Goal: Task Accomplishment & Management: Manage account settings

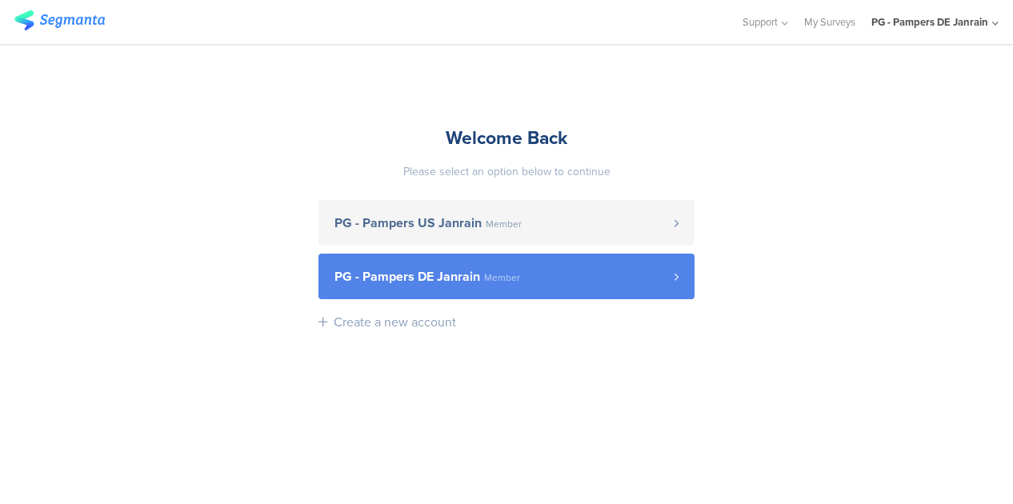
click at [458, 283] on span "PG - Pampers DE Janrain" at bounding box center [407, 276] width 146 height 13
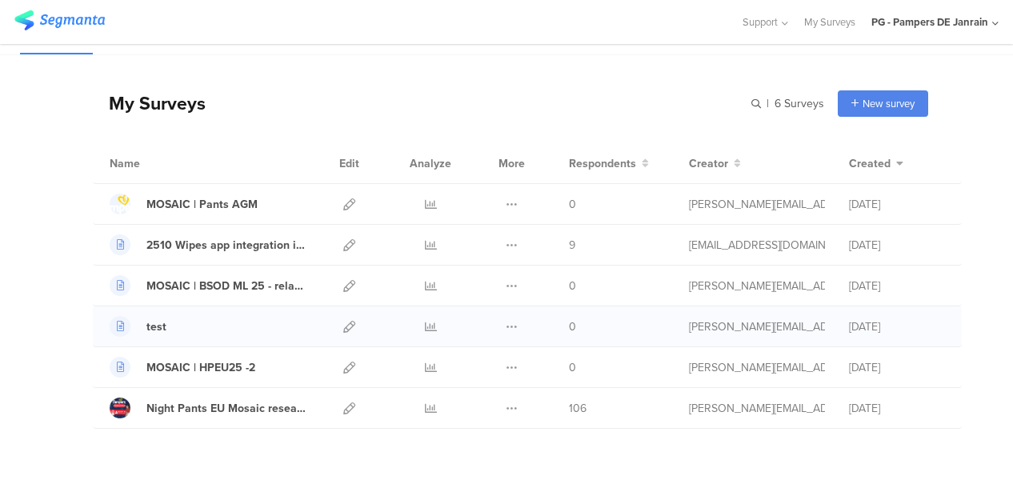
scroll to position [30, 0]
click at [506, 402] on icon at bounding box center [512, 408] width 12 height 12
click at [343, 405] on icon at bounding box center [349, 408] width 12 height 12
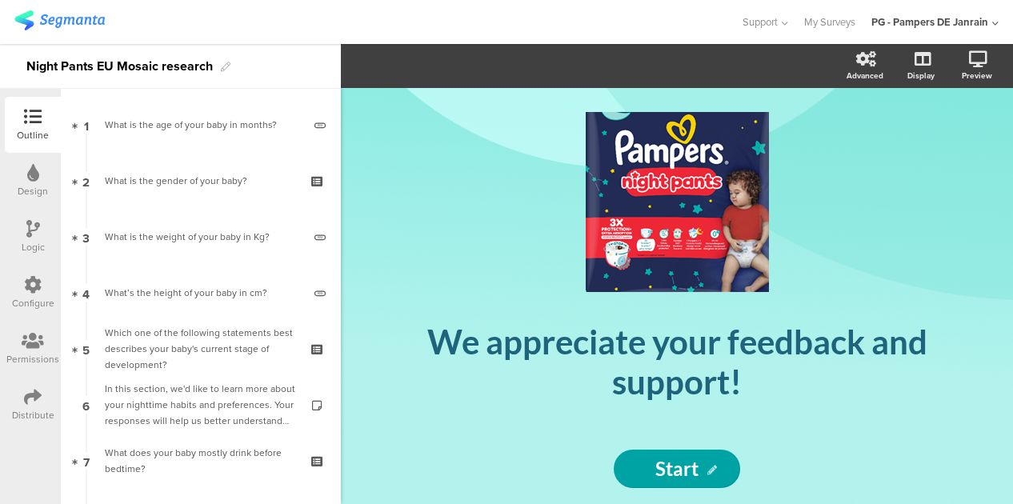
click at [30, 288] on icon at bounding box center [33, 285] width 18 height 18
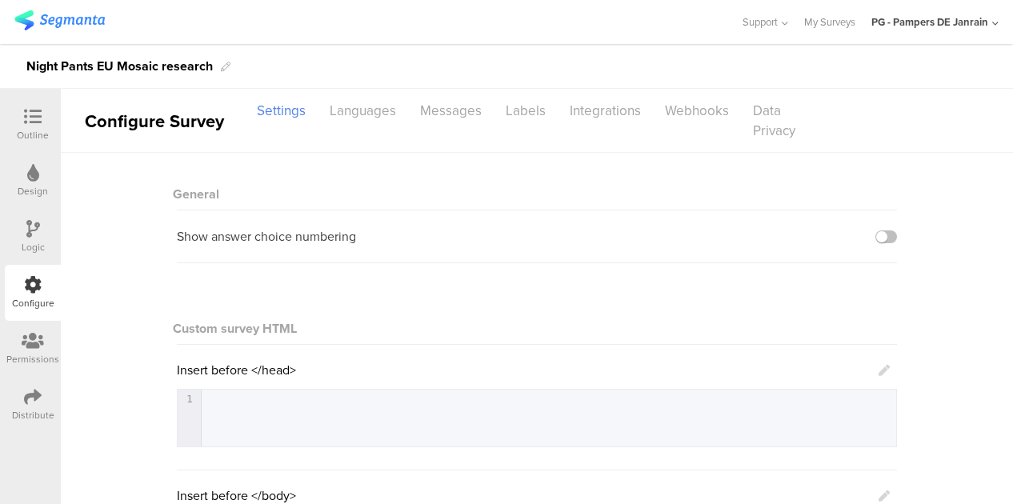
click at [383, 87] on div "Night Pants EU Mosaic research" at bounding box center [506, 66] width 1013 height 45
click at [383, 106] on div "Languages" at bounding box center [363, 111] width 90 height 28
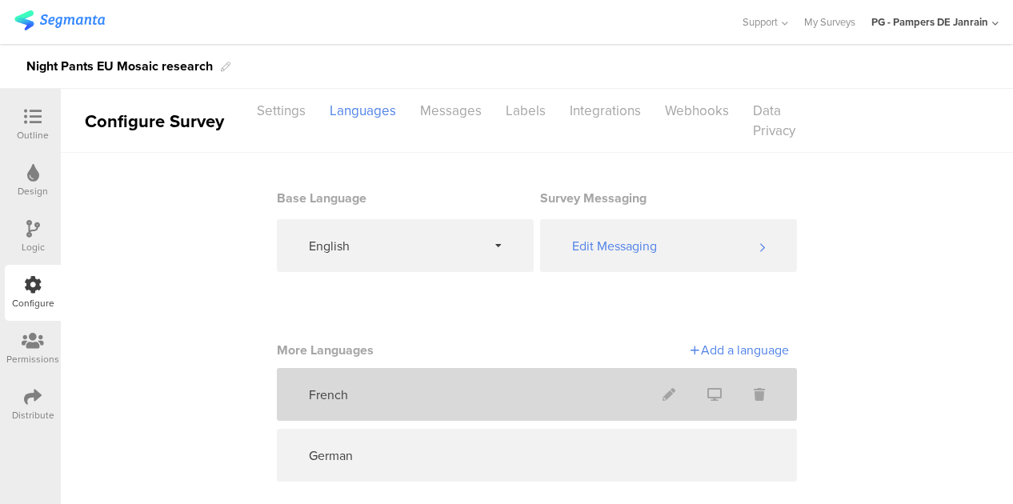
scroll to position [18, 0]
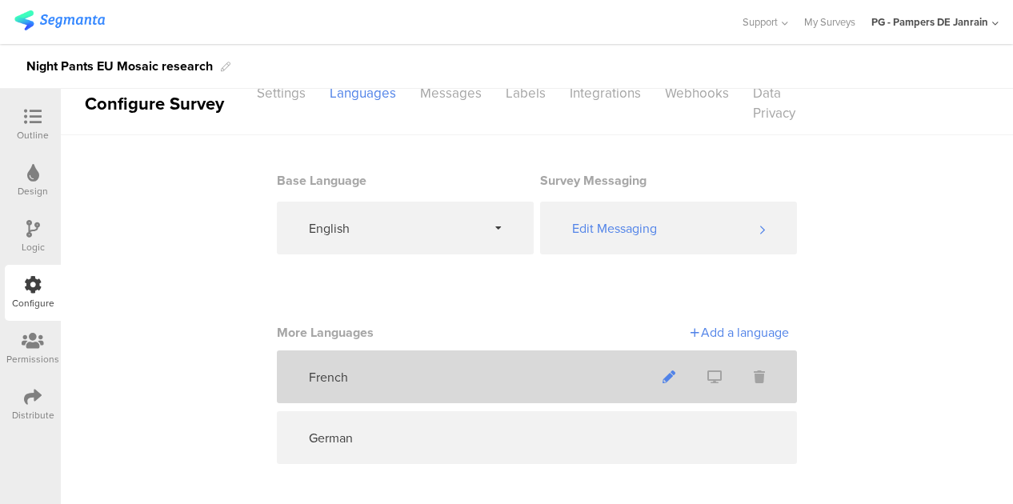
click at [666, 375] on icon at bounding box center [668, 376] width 13 height 13
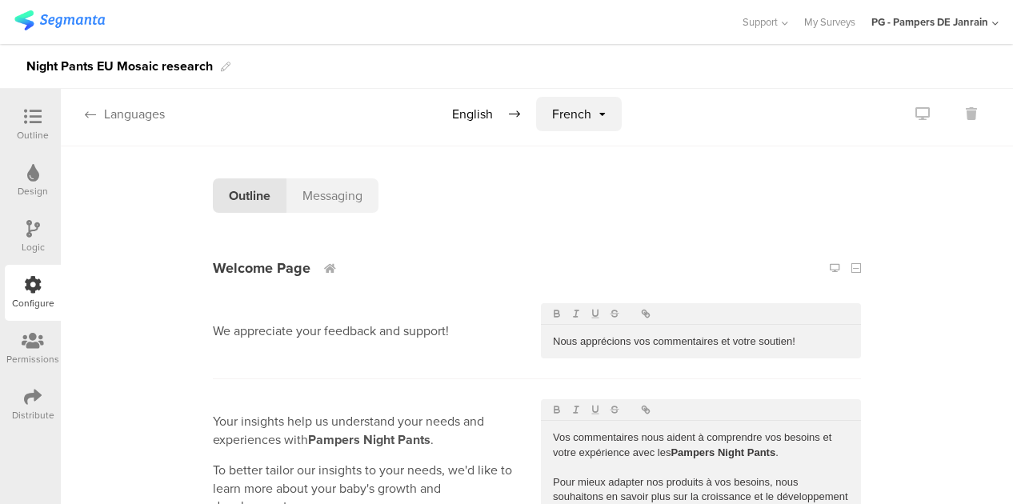
click at [93, 110] on icon at bounding box center [90, 114] width 11 height 13
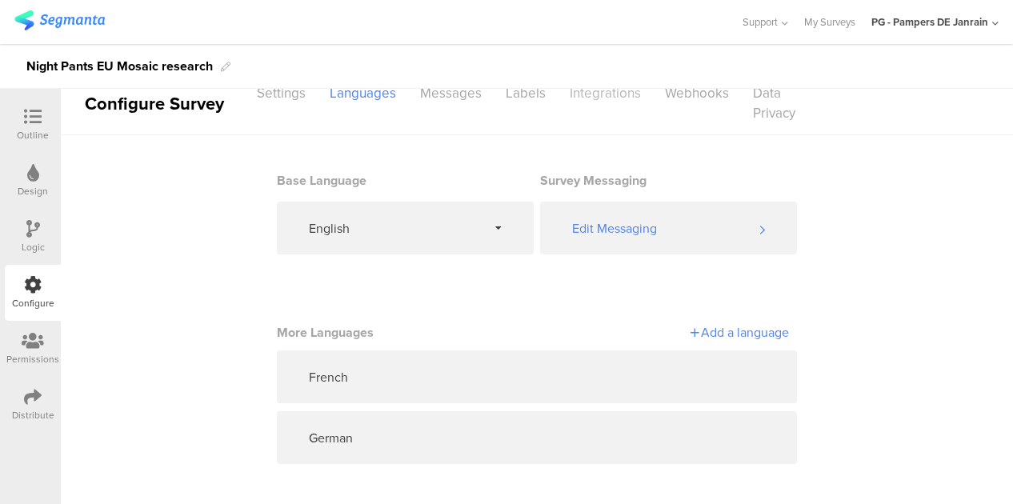
click at [560, 92] on div "Integrations" at bounding box center [605, 93] width 95 height 28
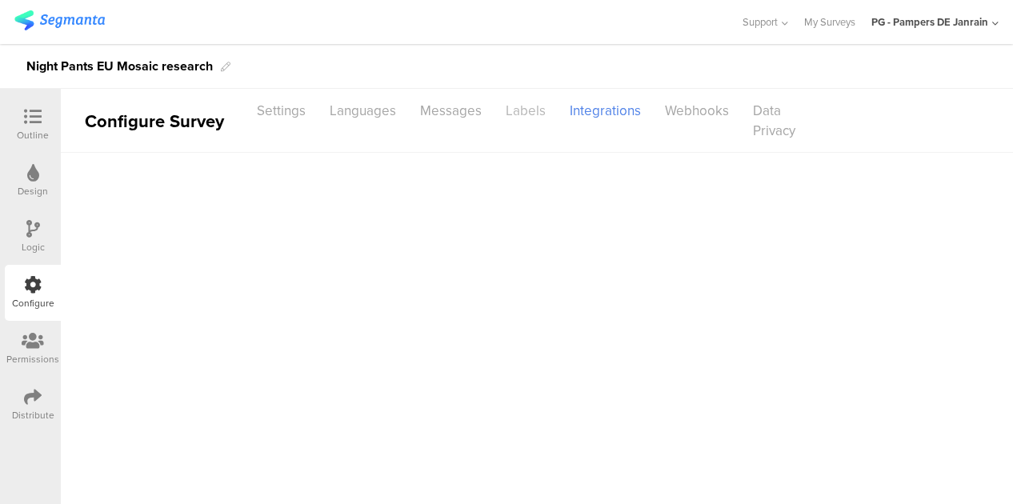
click at [518, 111] on div "Labels" at bounding box center [526, 111] width 64 height 28
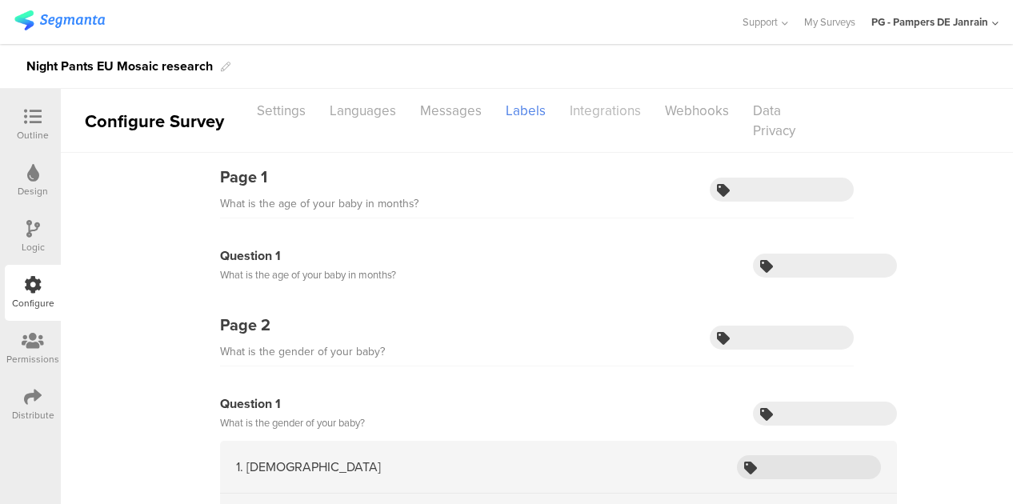
click at [617, 110] on div "Integrations" at bounding box center [605, 111] width 95 height 28
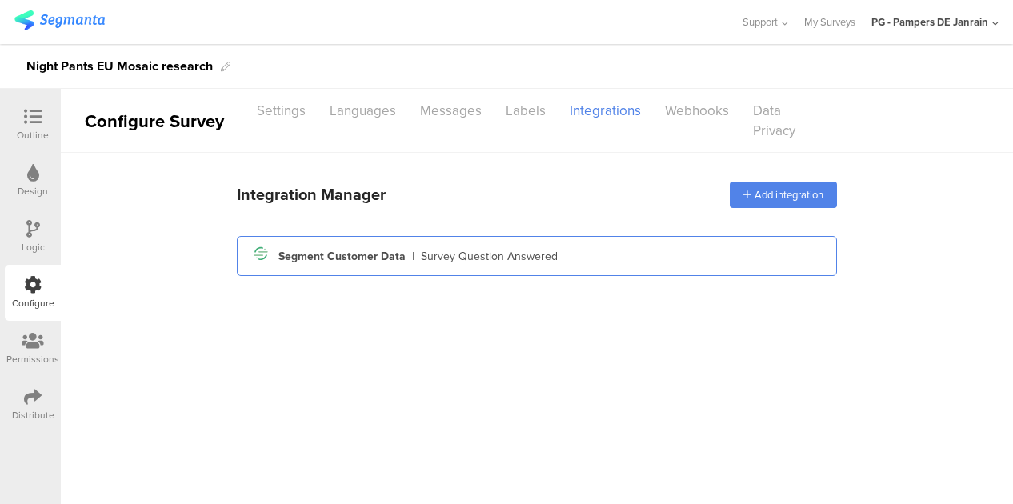
click at [444, 249] on div "Survey Question Answered" at bounding box center [489, 256] width 137 height 17
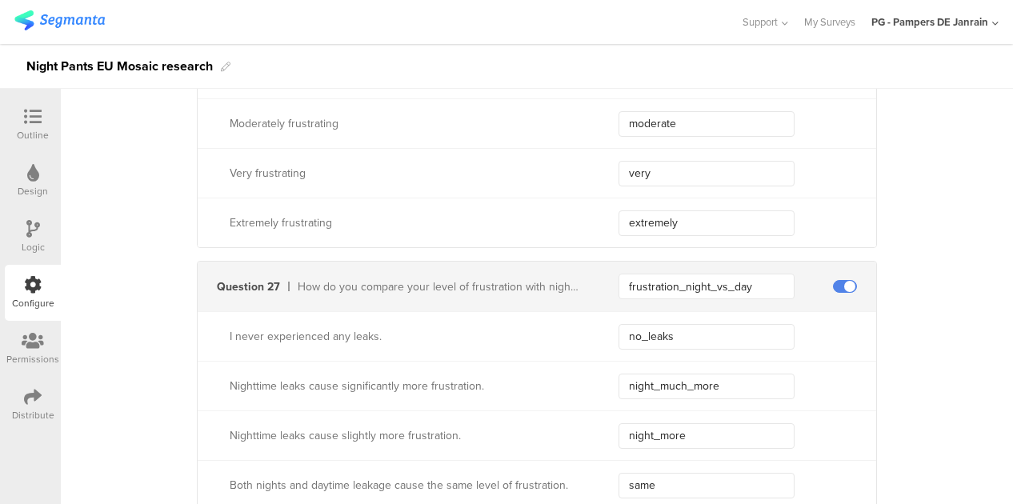
scroll to position [7025, 0]
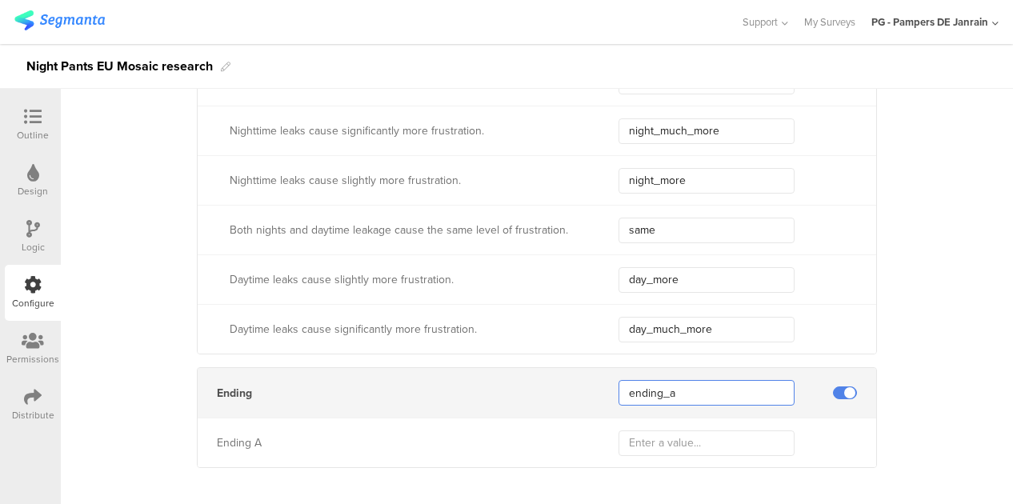
drag, startPoint x: 683, startPoint y: 375, endPoint x: 586, endPoint y: 363, distance: 97.6
click at [586, 368] on div "Ending ending_a" at bounding box center [537, 393] width 678 height 50
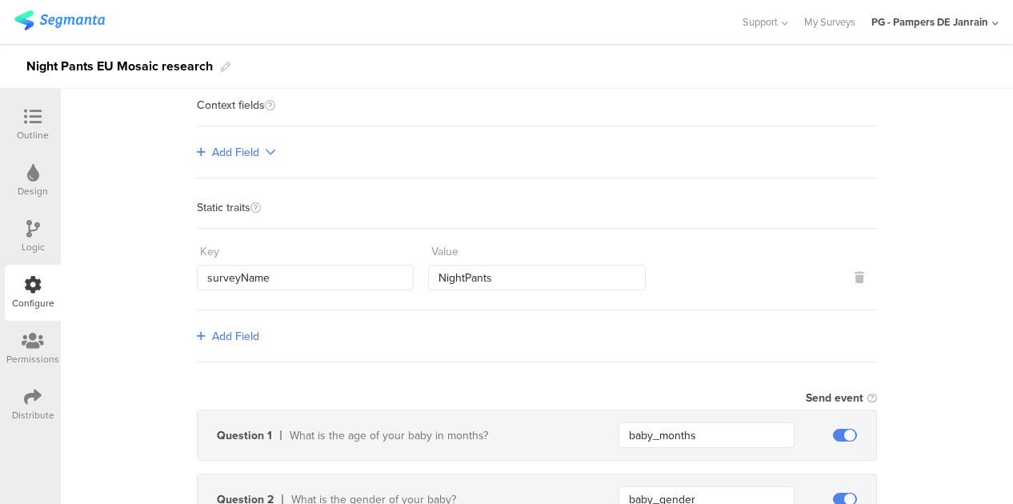
scroll to position [0, 0]
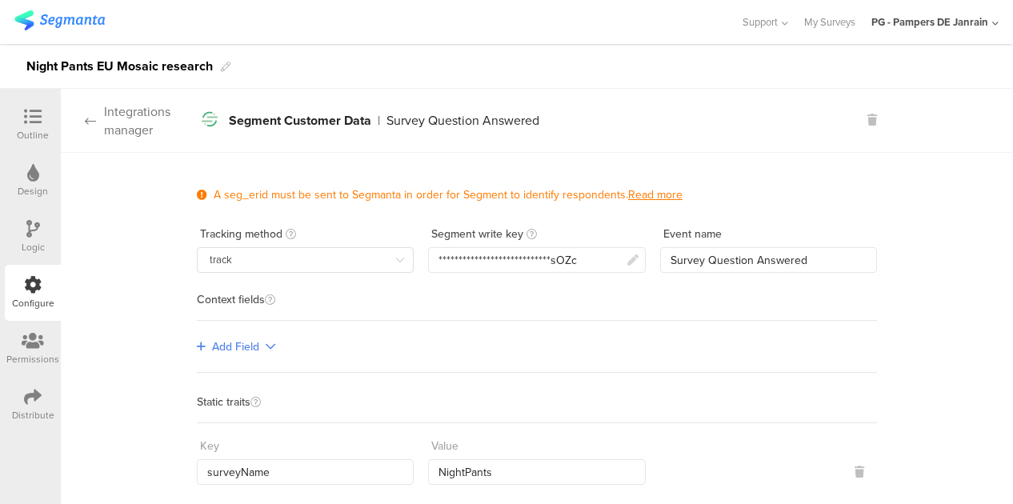
click at [94, 123] on icon at bounding box center [90, 120] width 11 height 13
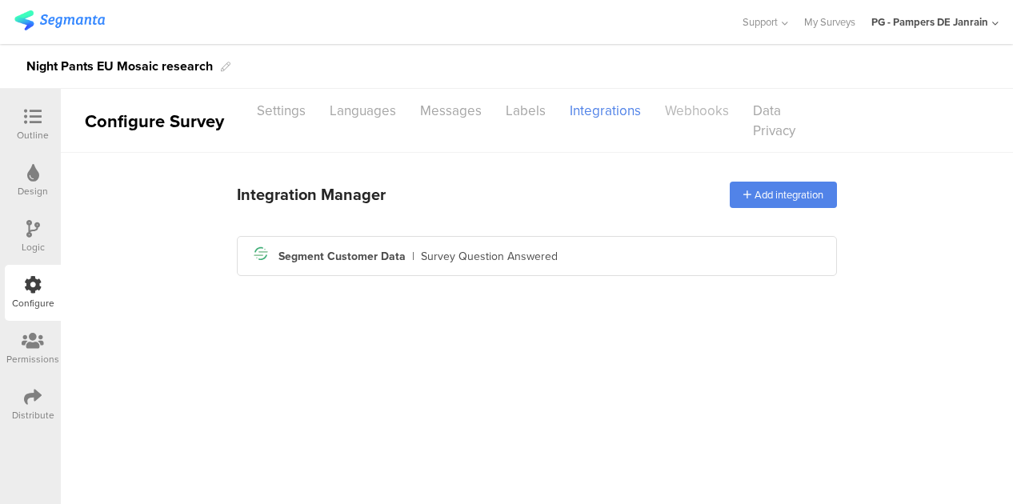
click at [715, 119] on div "Webhooks" at bounding box center [697, 111] width 88 height 28
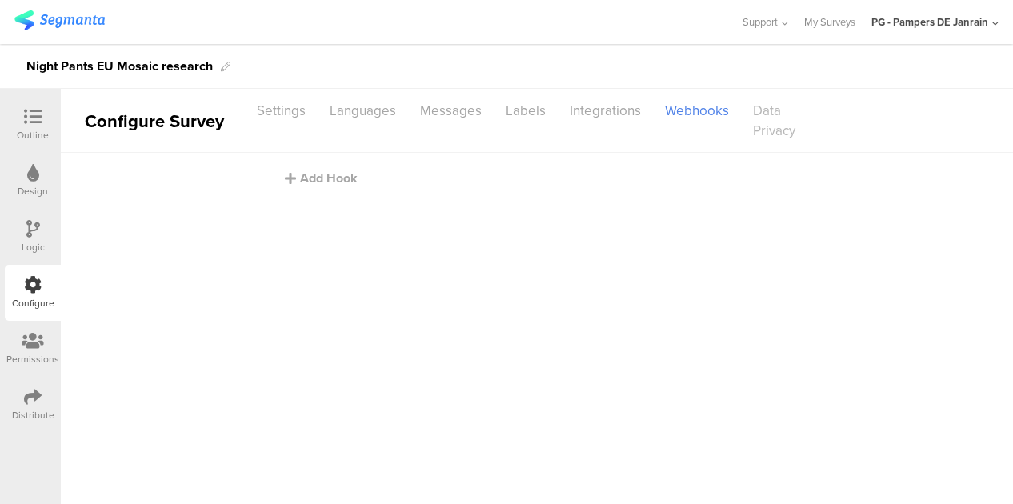
click at [787, 108] on div "Data Privacy" at bounding box center [785, 121] width 88 height 48
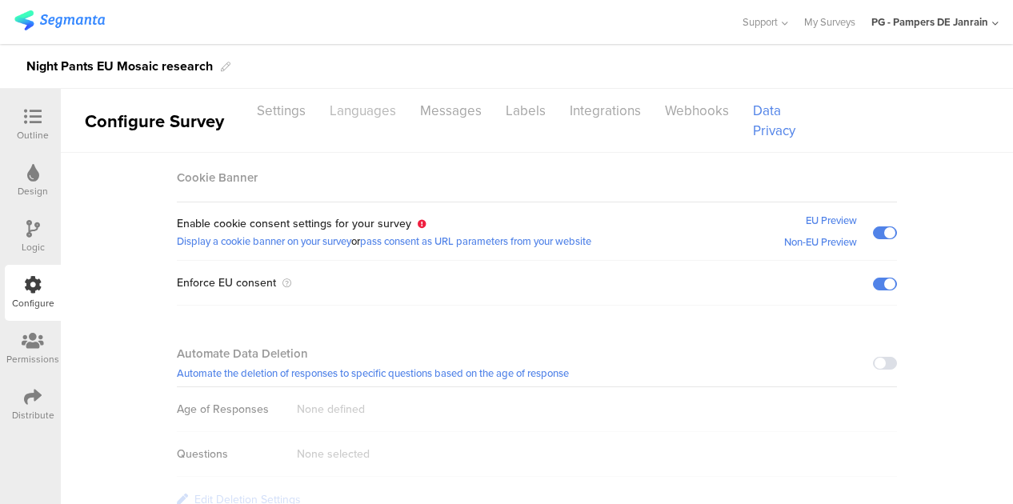
click at [347, 110] on div "Languages" at bounding box center [363, 111] width 90 height 28
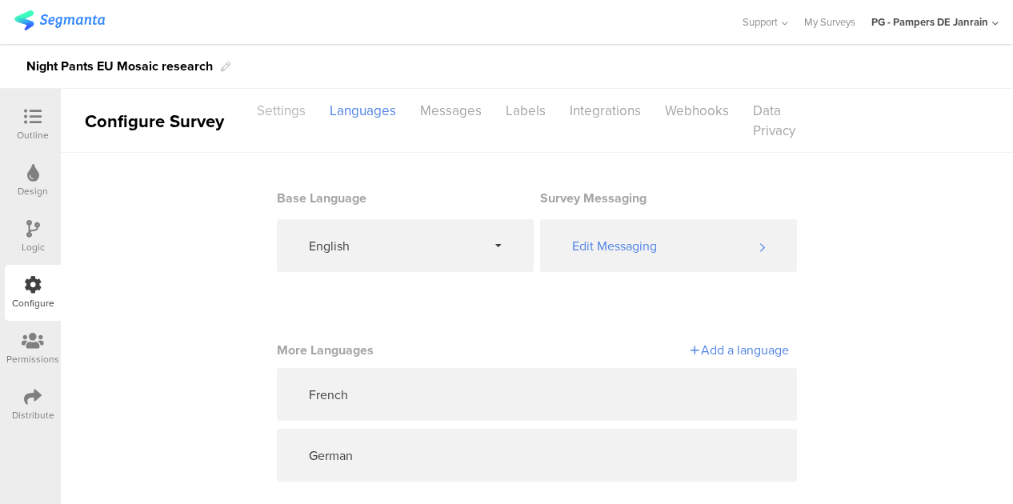
click at [314, 111] on div "Settings" at bounding box center [281, 111] width 73 height 28
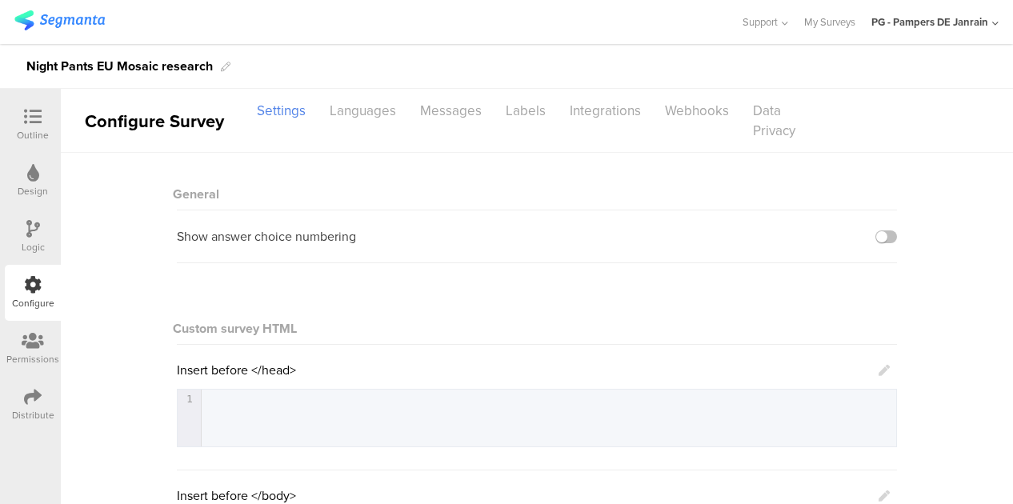
click at [362, 126] on sg-disable-overlay "Languages" at bounding box center [363, 121] width 90 height 48
click at [363, 118] on div "Languages" at bounding box center [363, 111] width 90 height 28
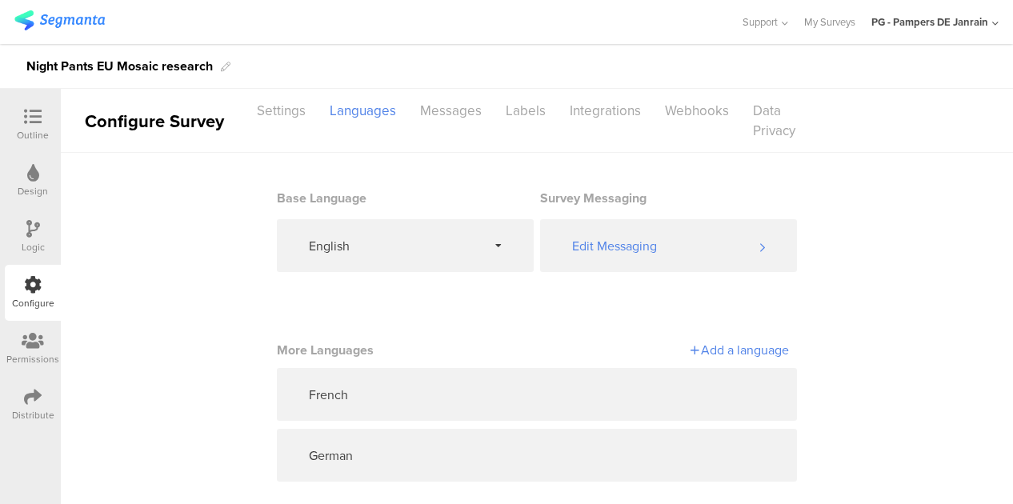
scroll to position [18, 0]
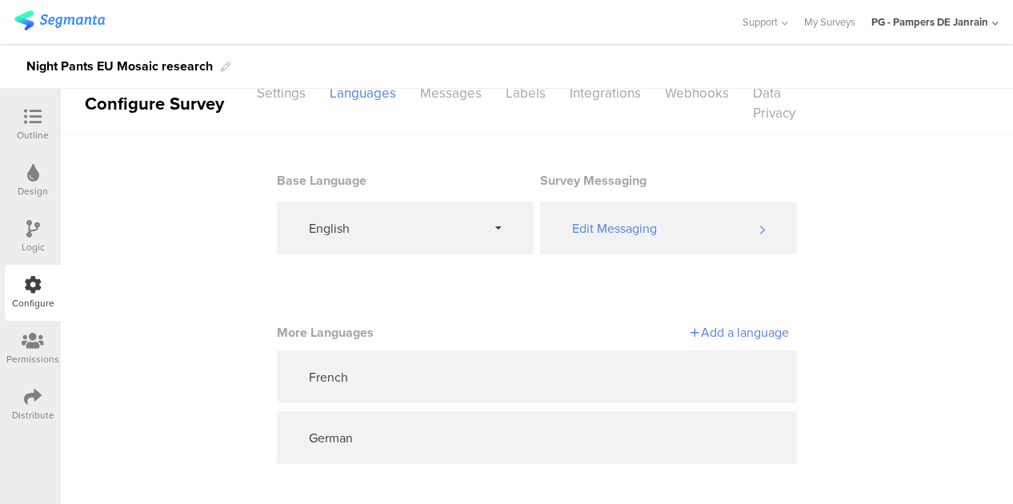
click at [10, 403] on div "Distribute" at bounding box center [33, 405] width 56 height 56
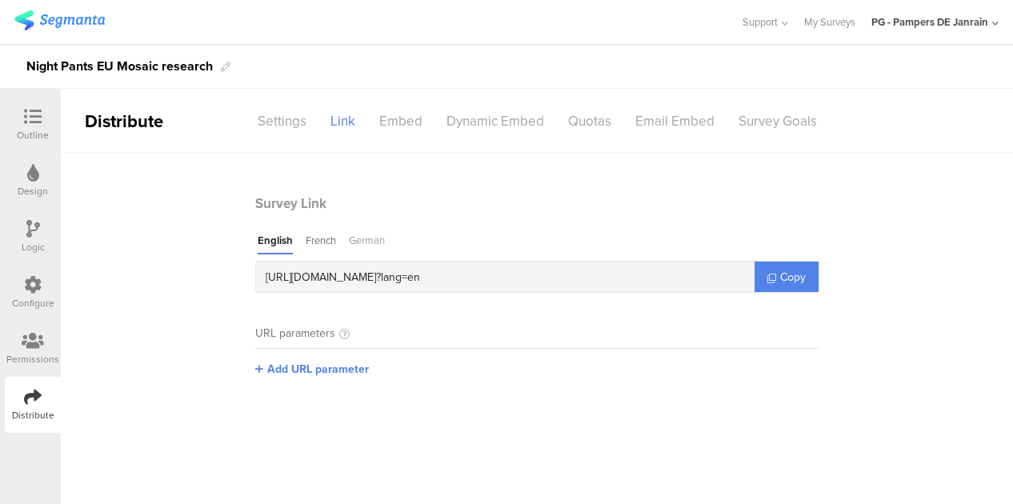
click at [364, 246] on div "German" at bounding box center [367, 244] width 36 height 22
click at [325, 242] on div "French" at bounding box center [317, 244] width 30 height 22
click at [776, 276] on link "Copy" at bounding box center [786, 277] width 64 height 30
click at [307, 124] on div "Settings" at bounding box center [282, 121] width 73 height 28
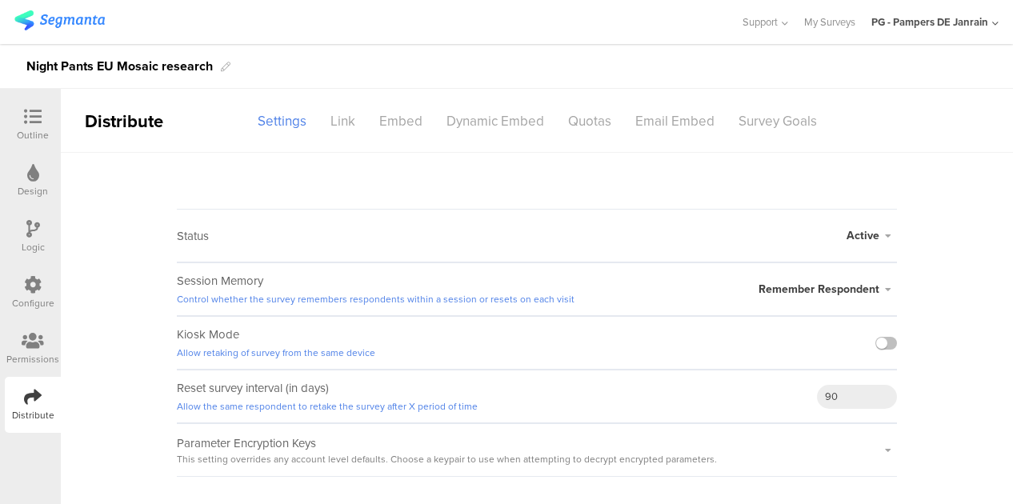
click at [22, 287] on div "Configure" at bounding box center [33, 293] width 56 height 56
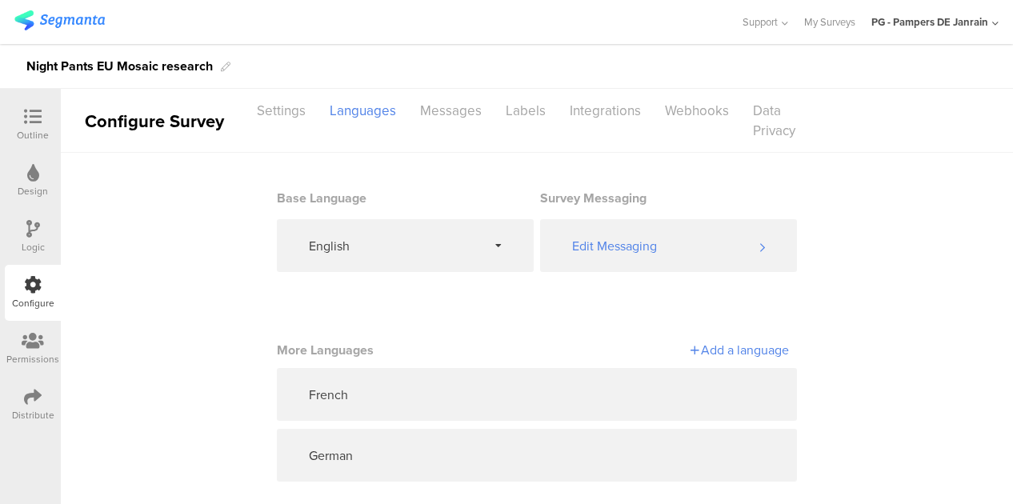
click at [280, 127] on sg-disable-overlay "Settings" at bounding box center [281, 121] width 73 height 48
click at [279, 114] on div "Settings" at bounding box center [281, 111] width 73 height 28
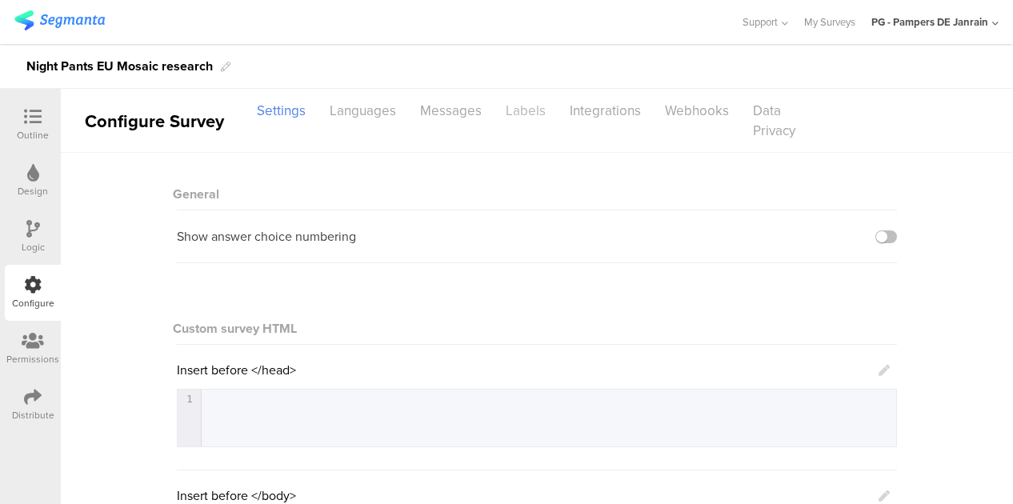
click at [538, 106] on div "Labels" at bounding box center [526, 111] width 64 height 28
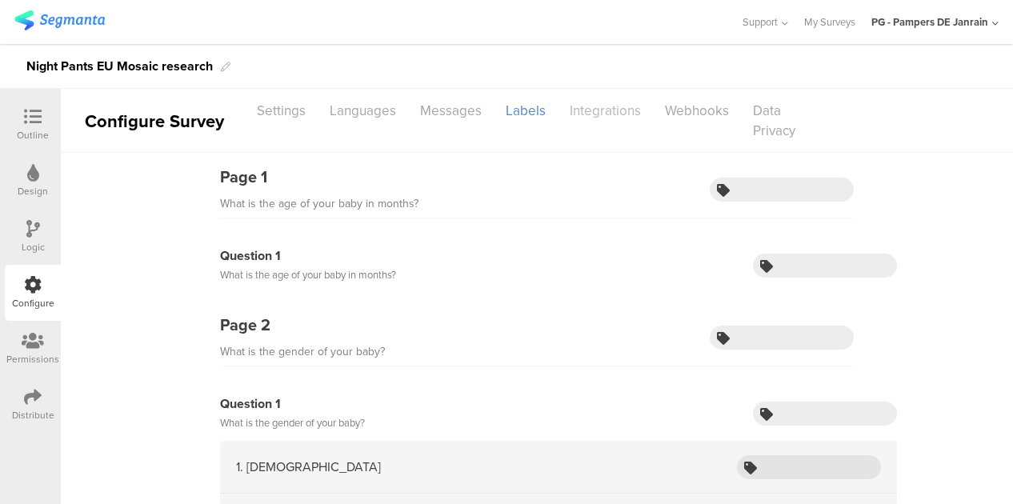
click at [598, 117] on div "Integrations" at bounding box center [605, 111] width 95 height 28
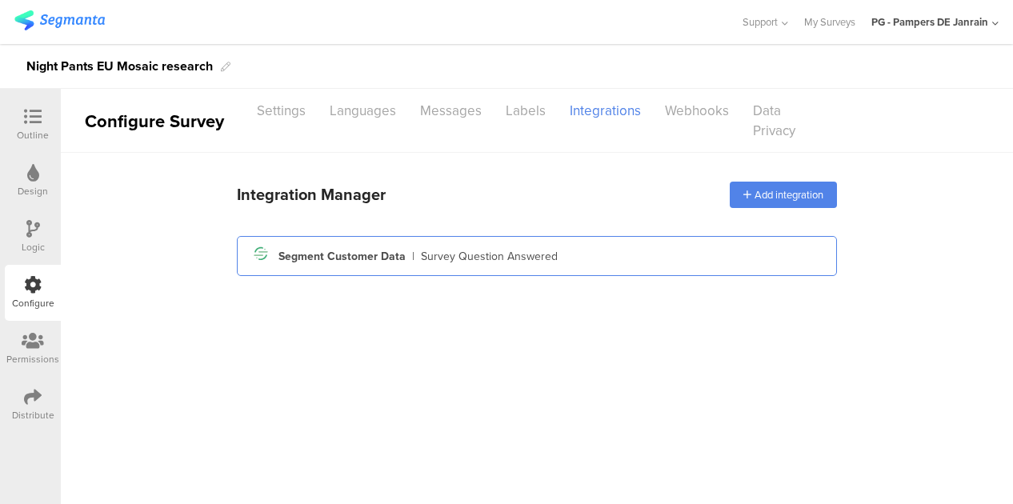
click at [438, 254] on div "Survey Question Answered" at bounding box center [489, 256] width 137 height 17
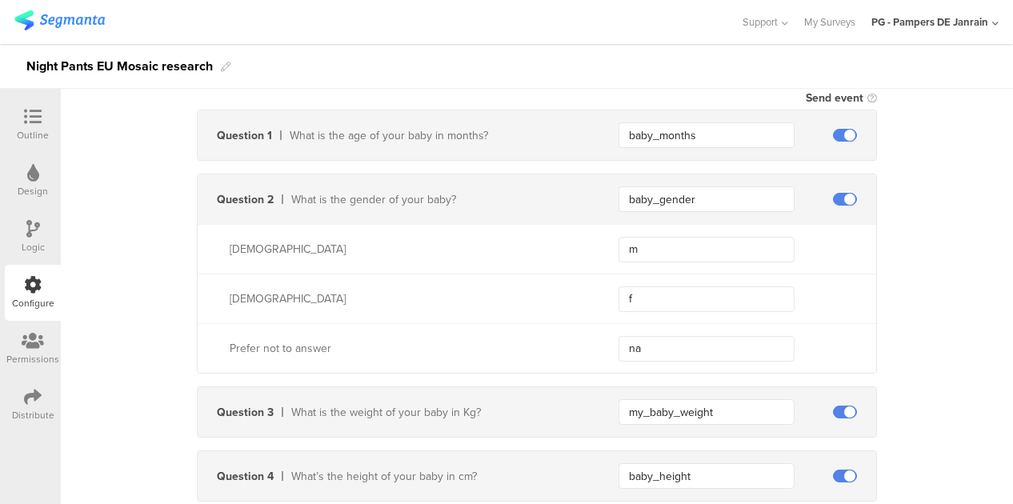
scroll to position [49, 0]
